Goal: Obtain resource: Download file/media

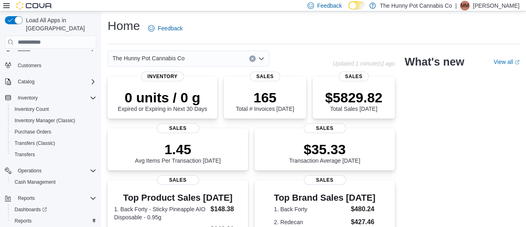
scroll to position [49, 0]
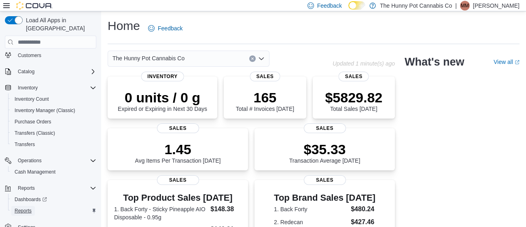
click at [22, 207] on span "Reports" at bounding box center [23, 210] width 17 height 6
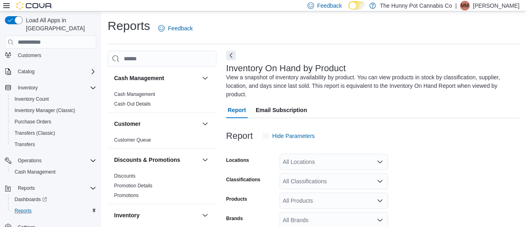
scroll to position [35, 0]
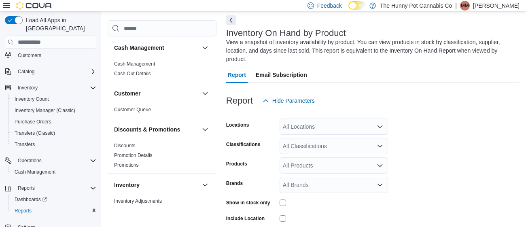
click at [298, 124] on div "All Locations" at bounding box center [333, 126] width 108 height 16
type input "*******"
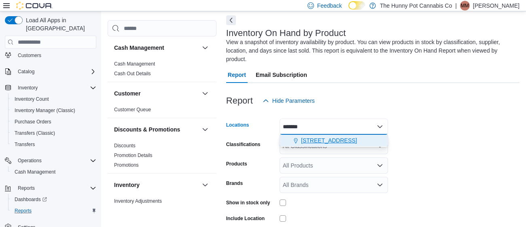
click at [310, 139] on span "[STREET_ADDRESS]" at bounding box center [329, 140] width 56 height 8
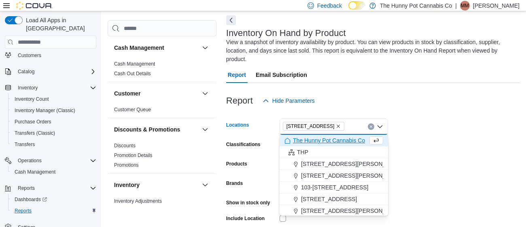
click at [421, 142] on form "Locations [STREET_ADDRESS] Selected. [STREET_ADDRESS] Press Backspace to delete…" at bounding box center [372, 194] width 293 height 170
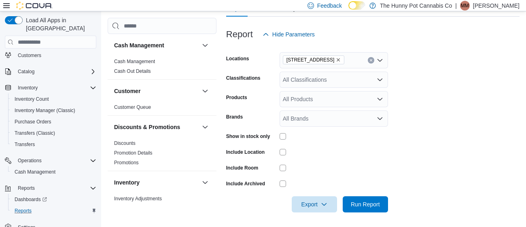
scroll to position [103, 0]
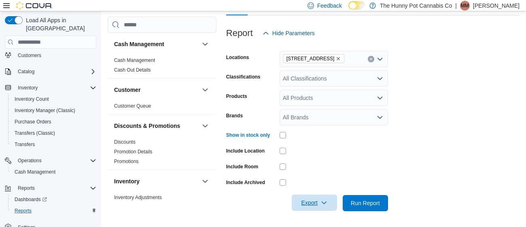
click at [311, 202] on span "Export" at bounding box center [314, 202] width 36 height 16
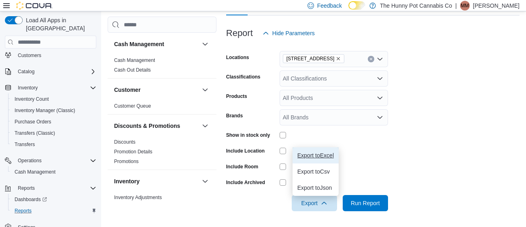
click at [328, 156] on span "Export to Excel" at bounding box center [315, 155] width 36 height 6
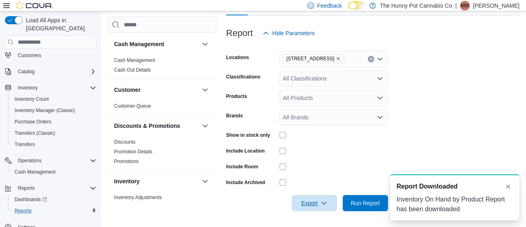
scroll to position [0, 0]
